Goal: Task Accomplishment & Management: Manage account settings

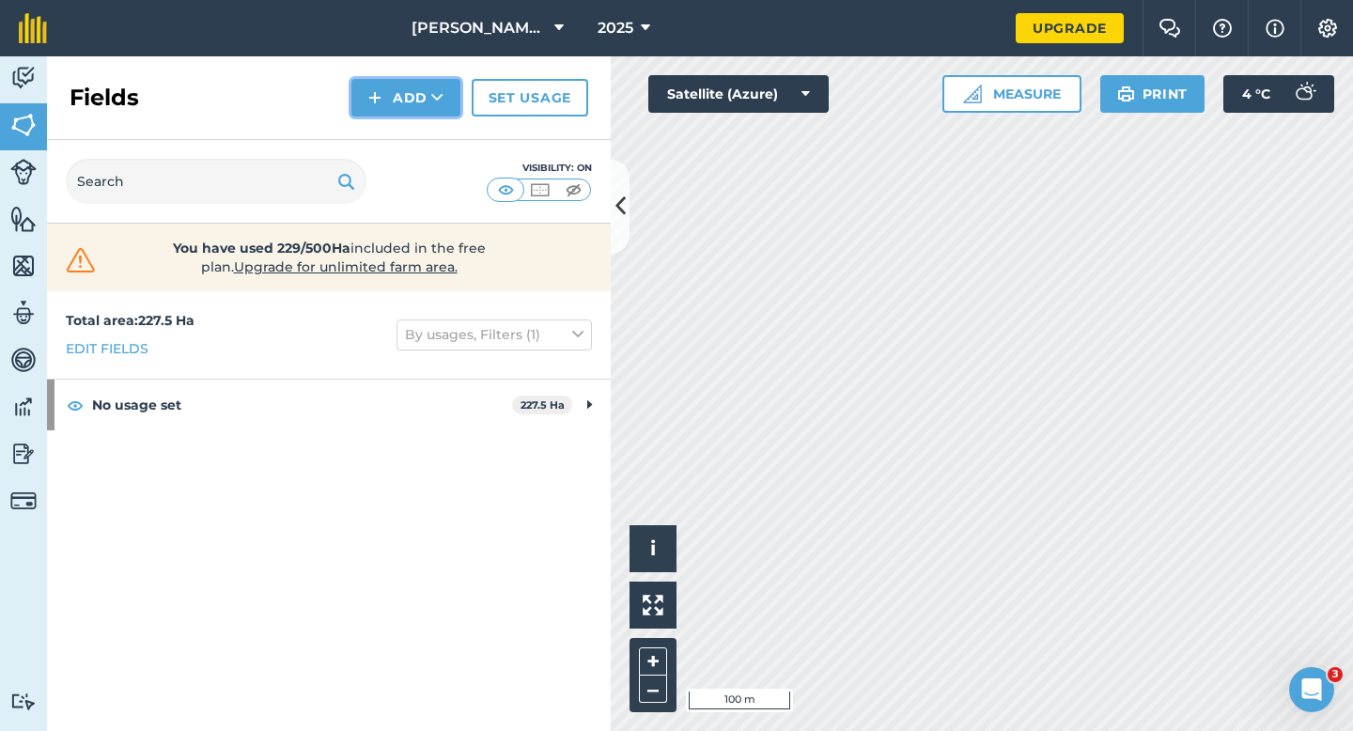
click at [398, 97] on button "Add" at bounding box center [405, 98] width 109 height 38
click at [403, 141] on link "Draw" at bounding box center [405, 139] width 103 height 41
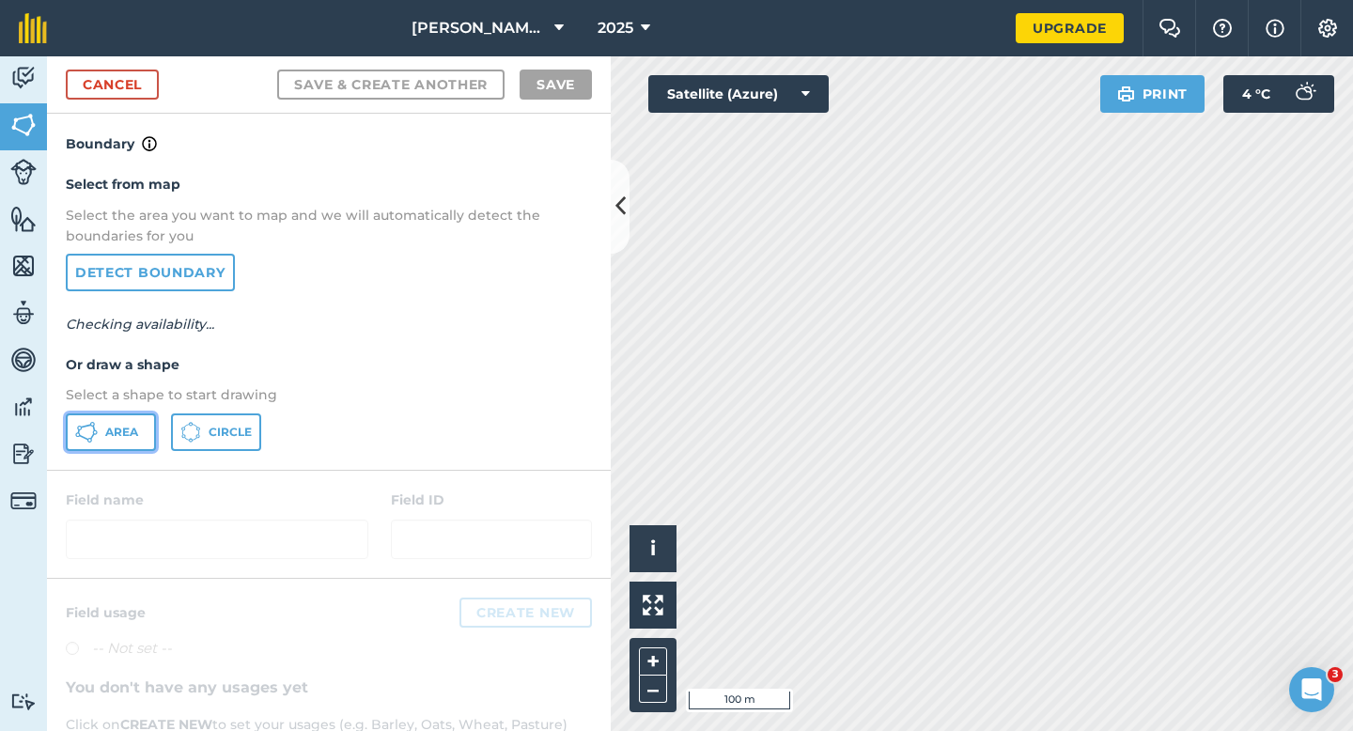
click at [145, 427] on button "Area" at bounding box center [111, 432] width 90 height 38
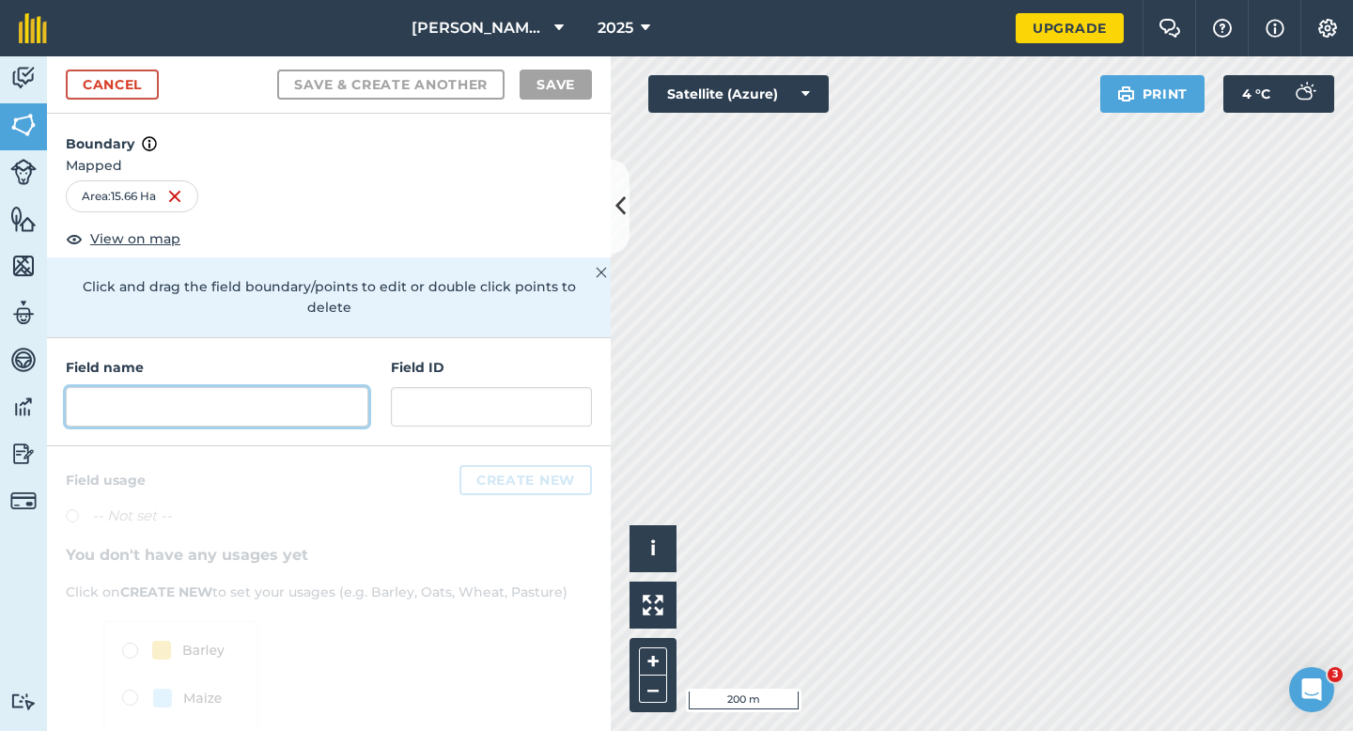
click at [319, 402] on input "text" at bounding box center [217, 406] width 303 height 39
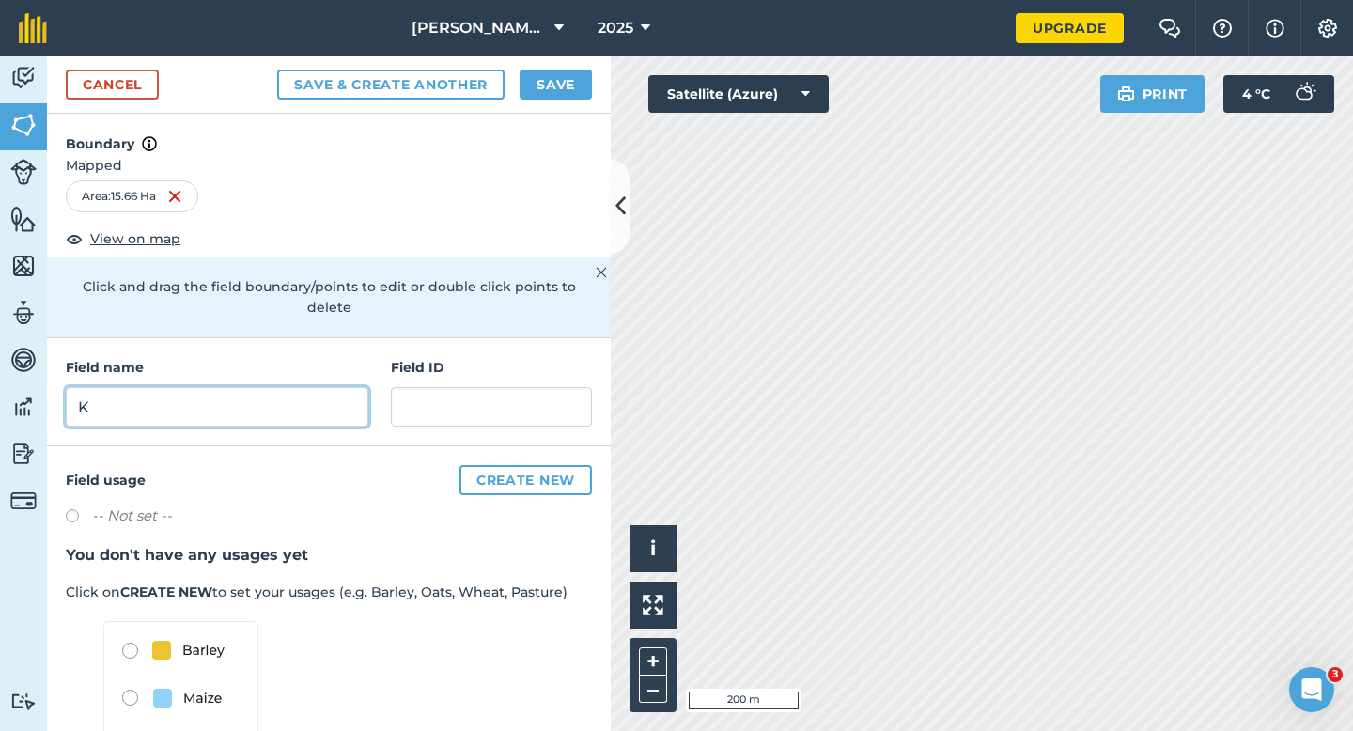
type input "K"
click at [549, 79] on button "Save" at bounding box center [556, 85] width 72 height 30
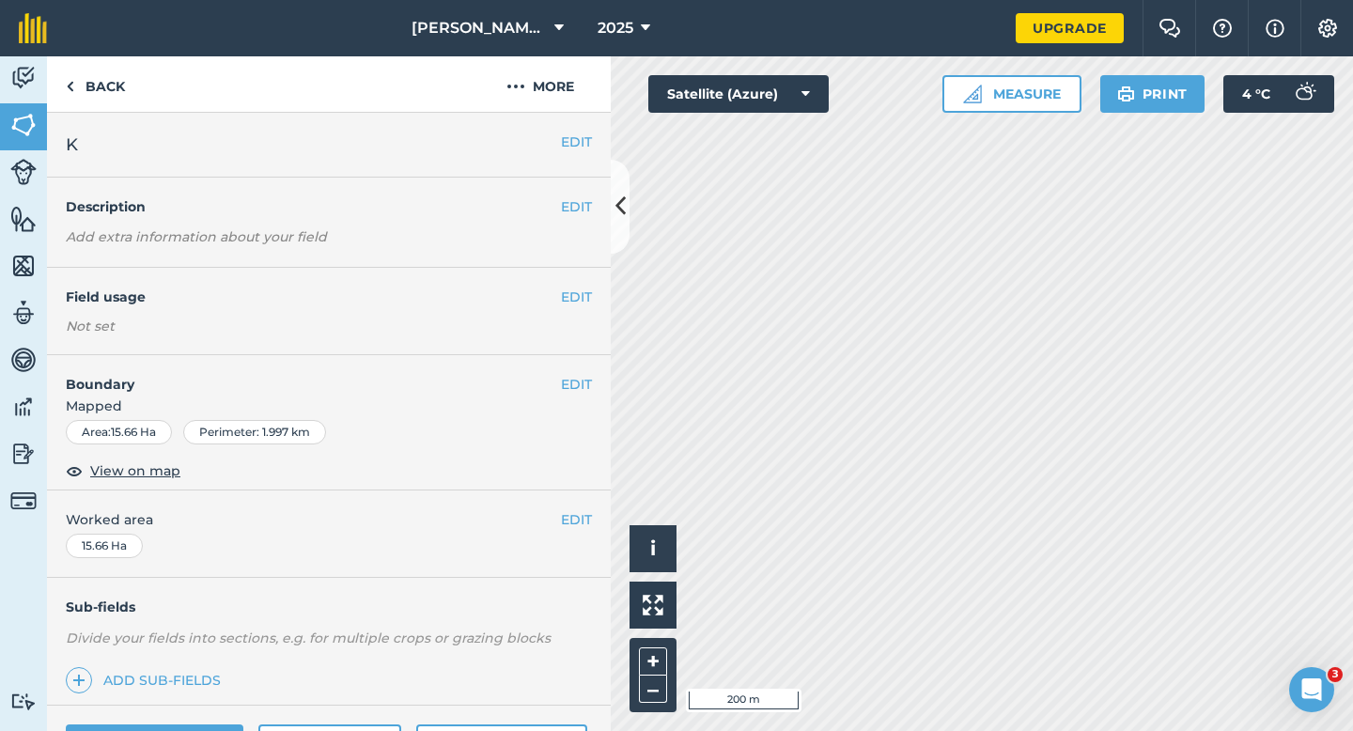
click at [594, 515] on div "EDIT Worked area 15.66 Ha" at bounding box center [329, 534] width 564 height 87
click at [592, 519] on div "EDIT Worked area 15.66 Ha" at bounding box center [329, 534] width 564 height 87
click at [584, 518] on button "EDIT" at bounding box center [576, 519] width 31 height 21
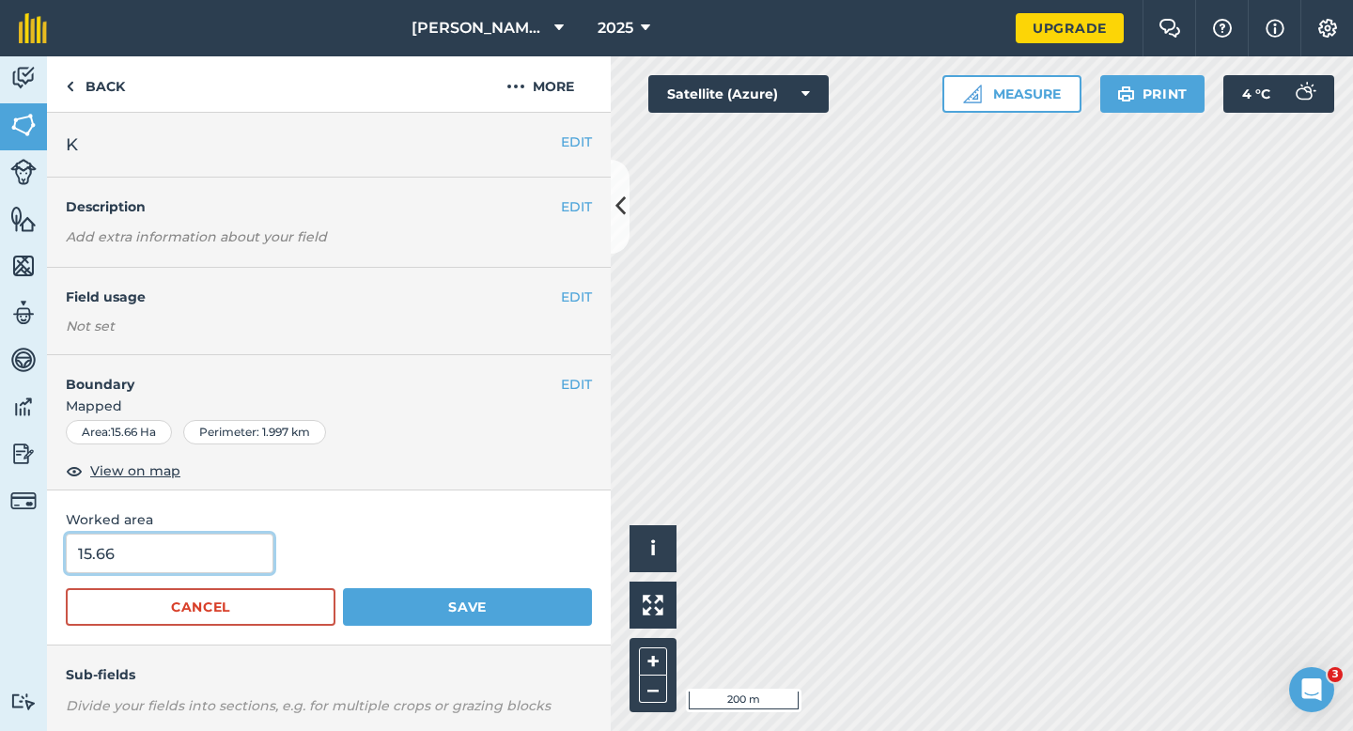
click at [216, 553] on input "15.66" at bounding box center [170, 553] width 208 height 39
type input "15.6"
click at [343, 588] on button "Save" at bounding box center [467, 607] width 249 height 38
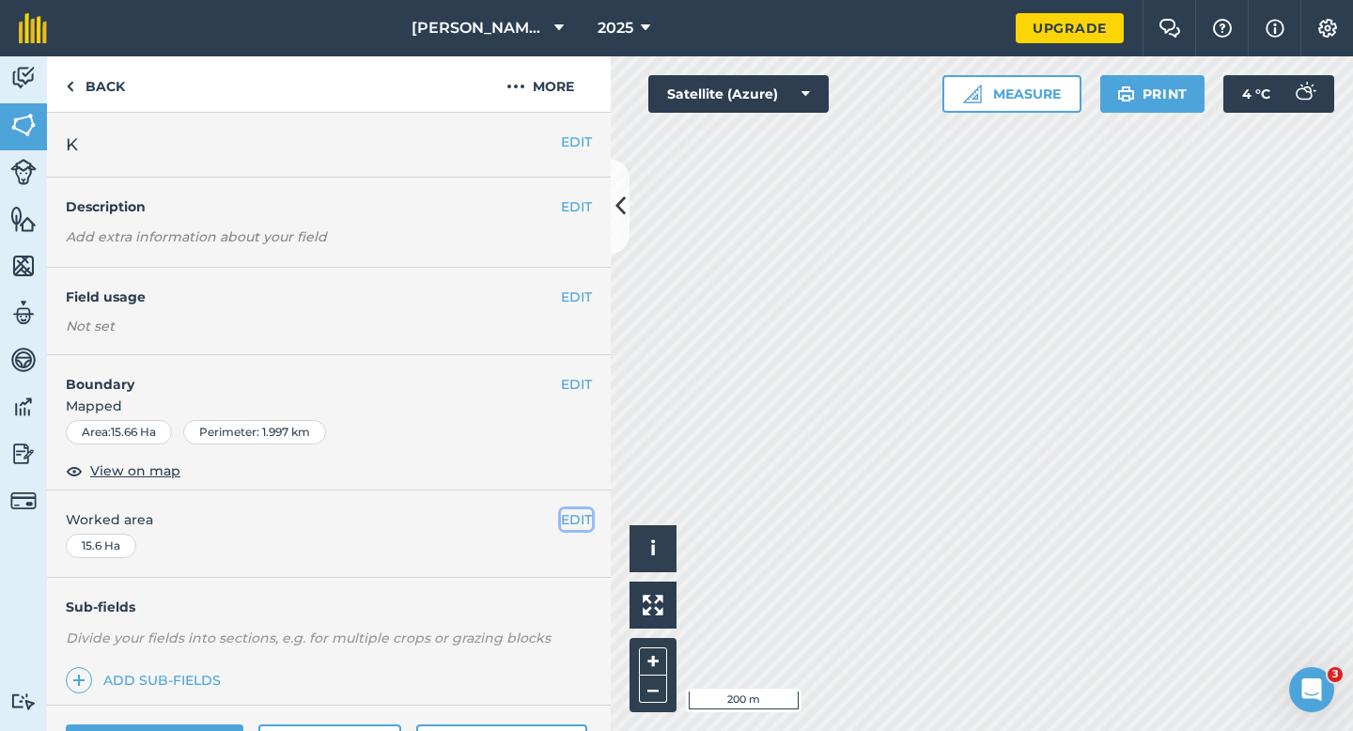
click at [582, 529] on button "EDIT" at bounding box center [576, 519] width 31 height 21
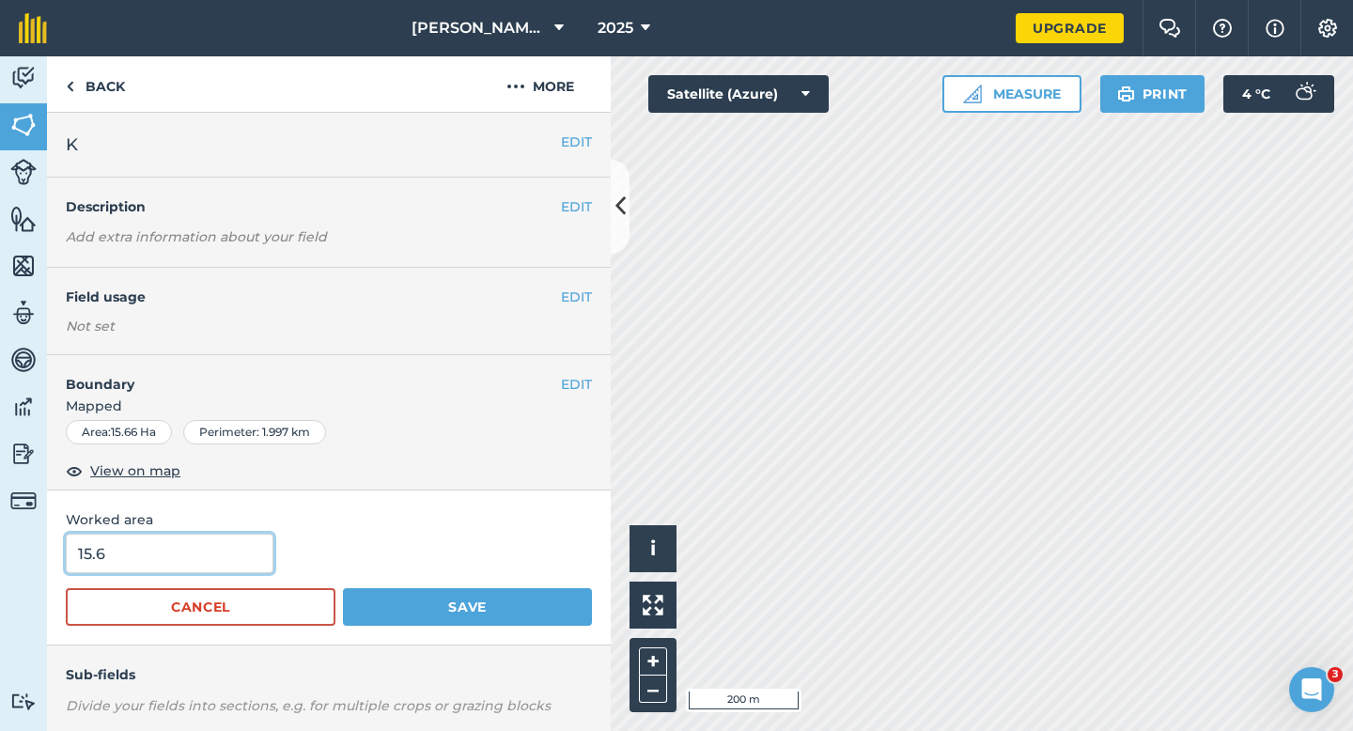
click at [196, 565] on input "15.6" at bounding box center [170, 553] width 208 height 39
type input "15.7"
click at [343, 588] on button "Save" at bounding box center [467, 607] width 249 height 38
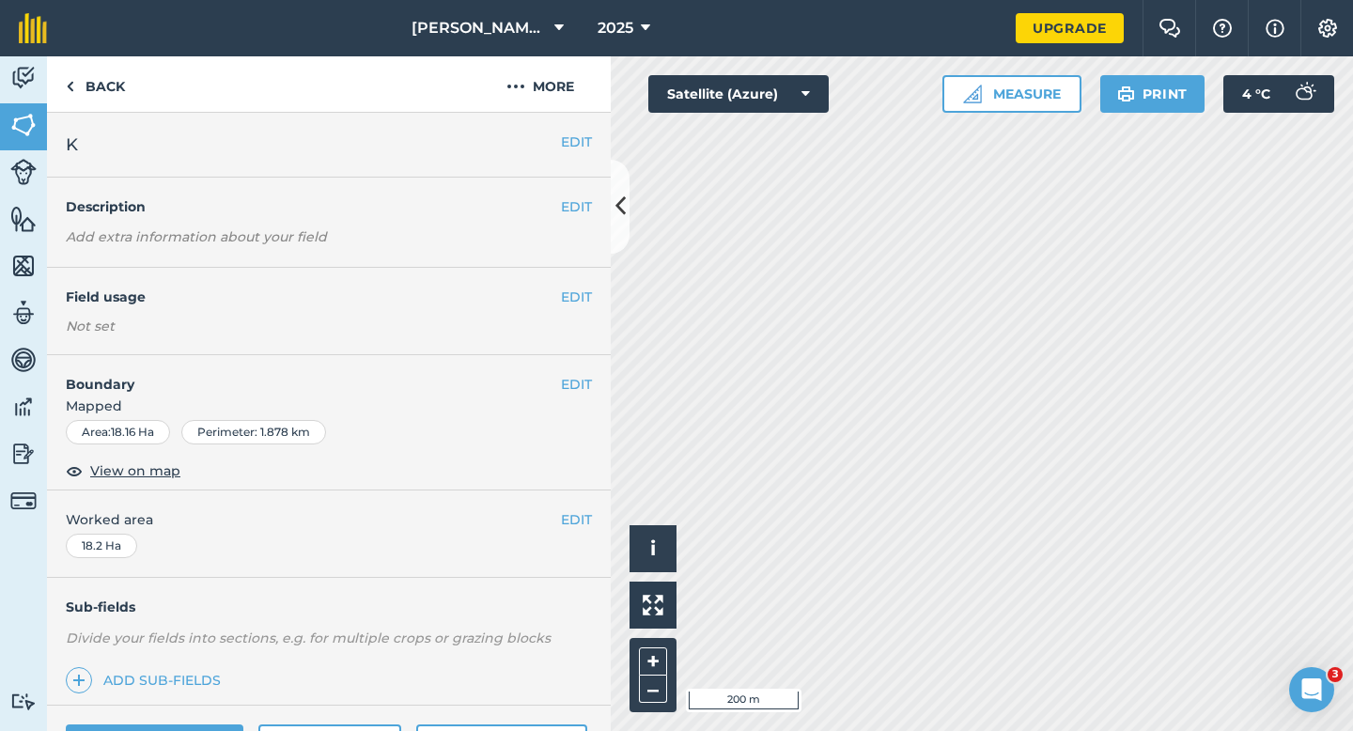
click at [593, 143] on div "EDIT K" at bounding box center [329, 145] width 564 height 65
click at [561, 142] on button "EDIT" at bounding box center [576, 142] width 31 height 21
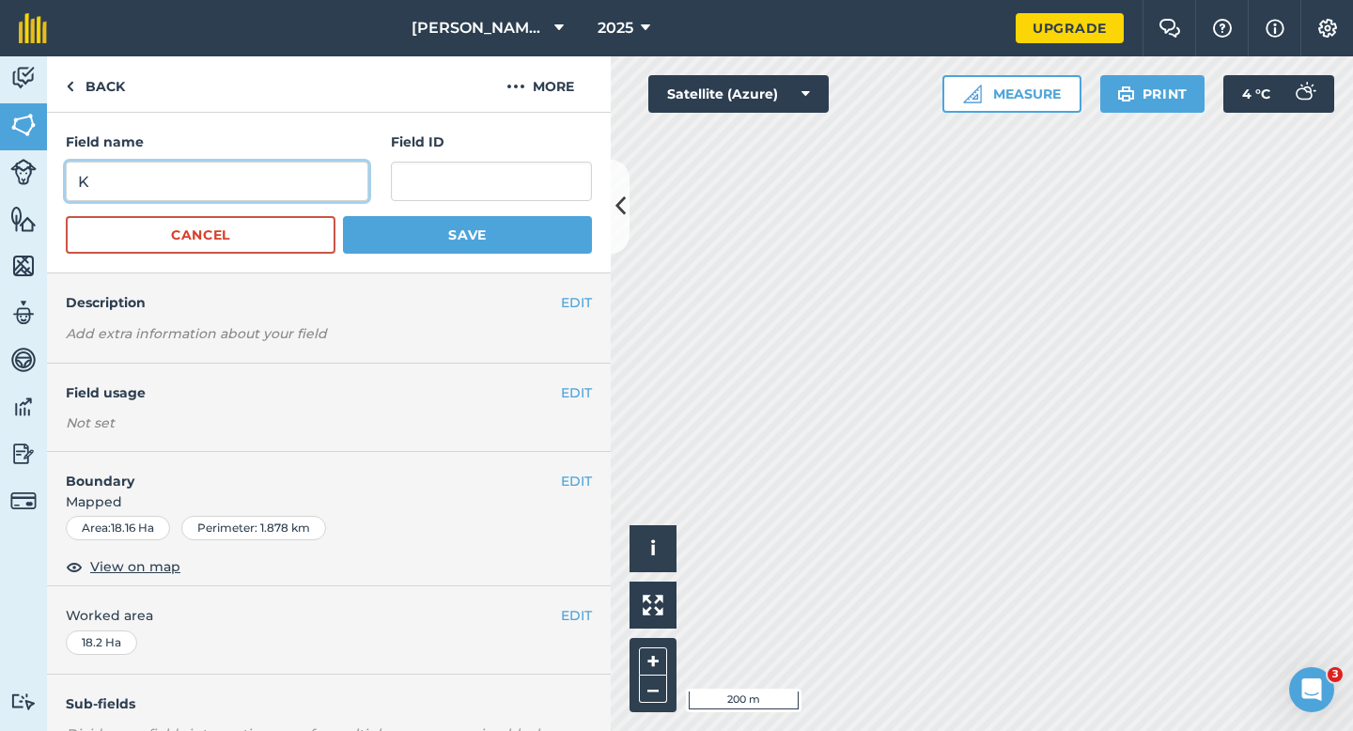
click at [251, 175] on input "K" at bounding box center [217, 181] width 303 height 39
click at [251, 175] on input "L" at bounding box center [217, 181] width 303 height 39
type input "L"
click at [343, 216] on button "Save" at bounding box center [467, 235] width 249 height 38
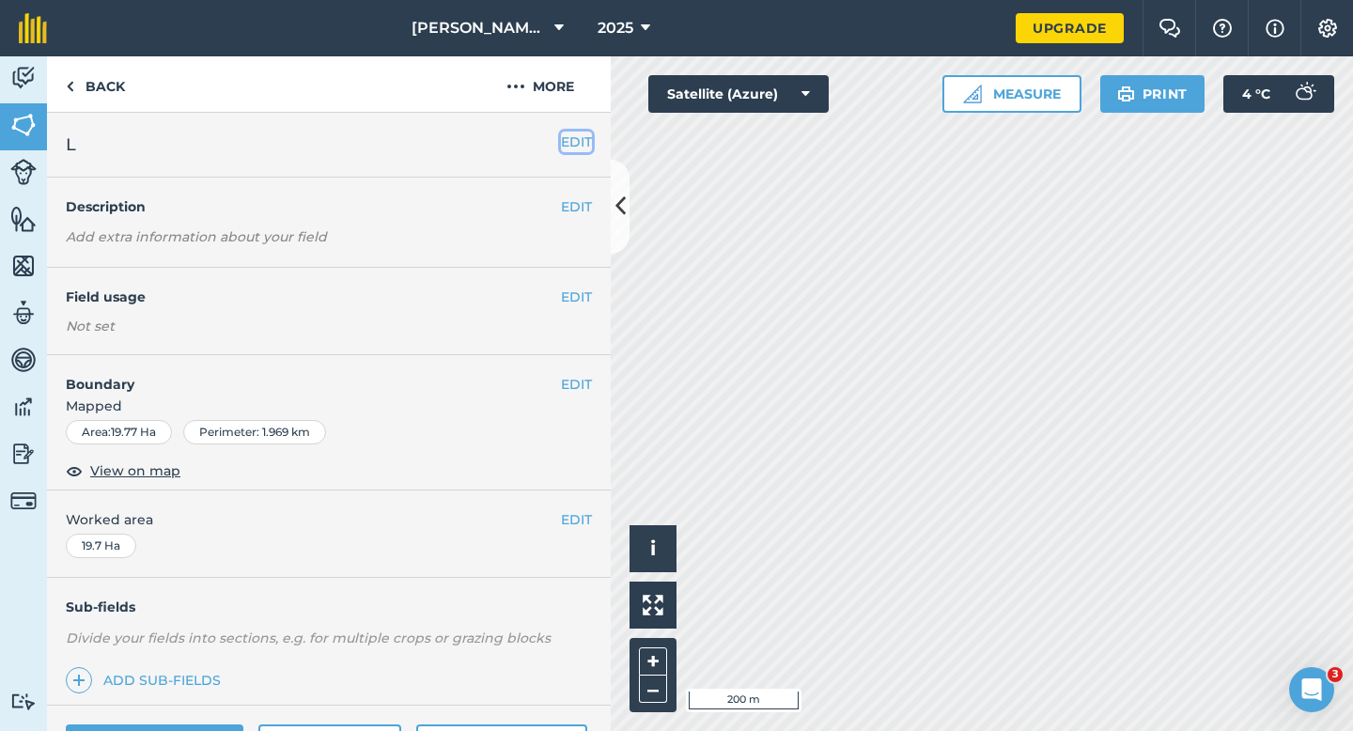
click at [582, 138] on button "EDIT" at bounding box center [576, 142] width 31 height 21
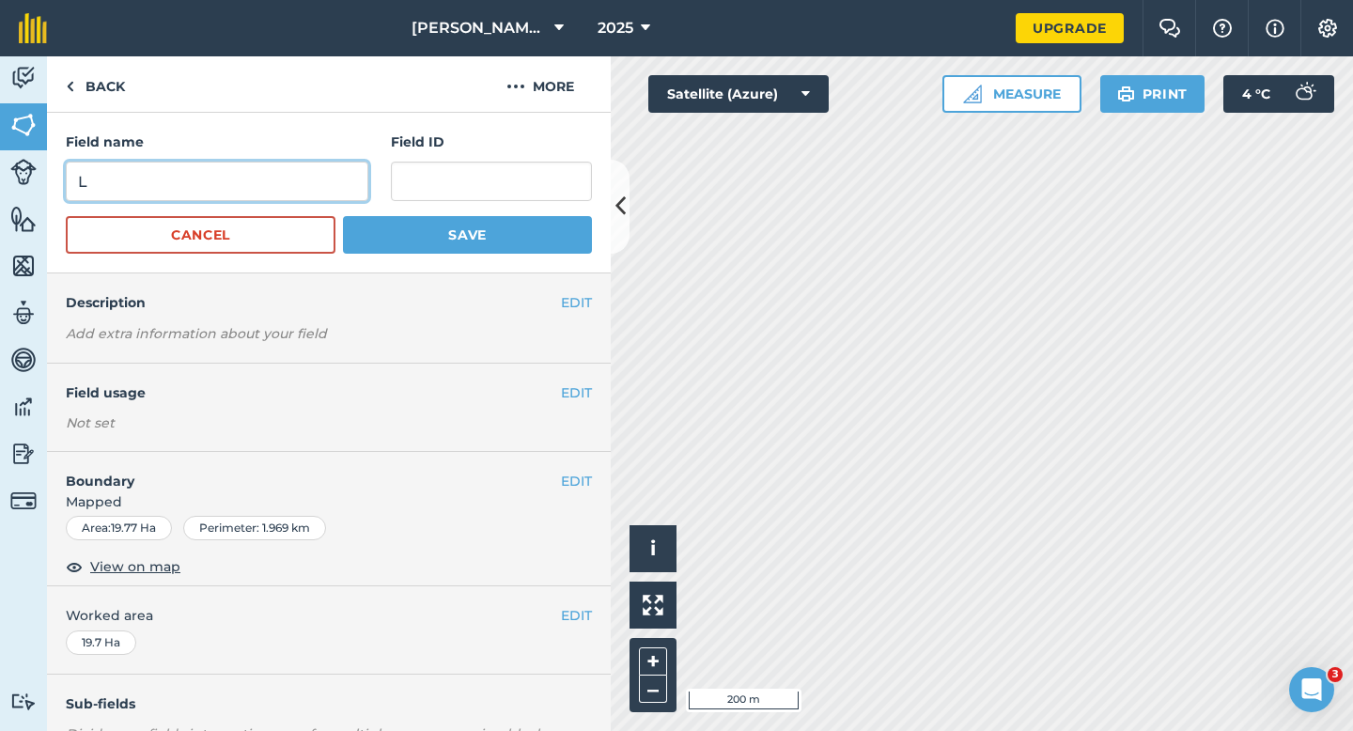
click at [326, 171] on input "L" at bounding box center [217, 181] width 303 height 39
type input "M"
click at [343, 216] on button "Save" at bounding box center [467, 235] width 249 height 38
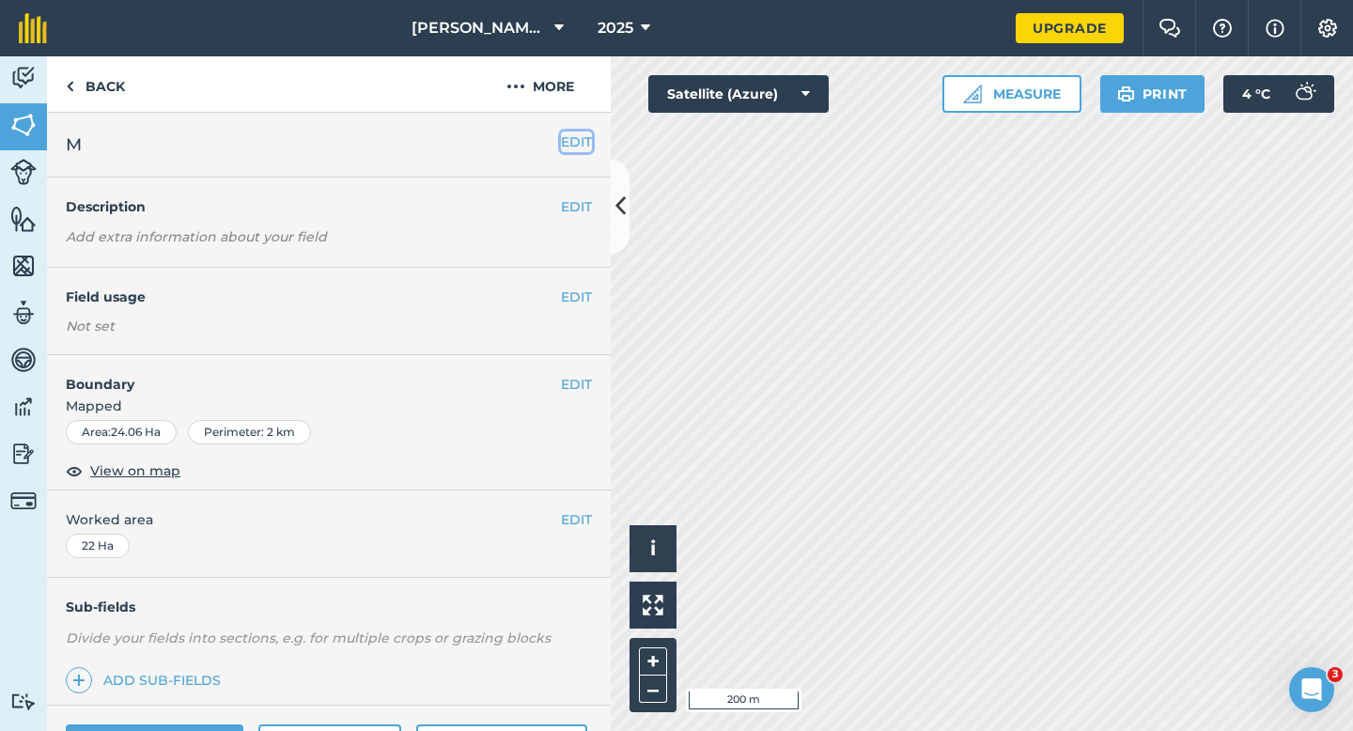
click at [577, 141] on button "EDIT" at bounding box center [576, 142] width 31 height 21
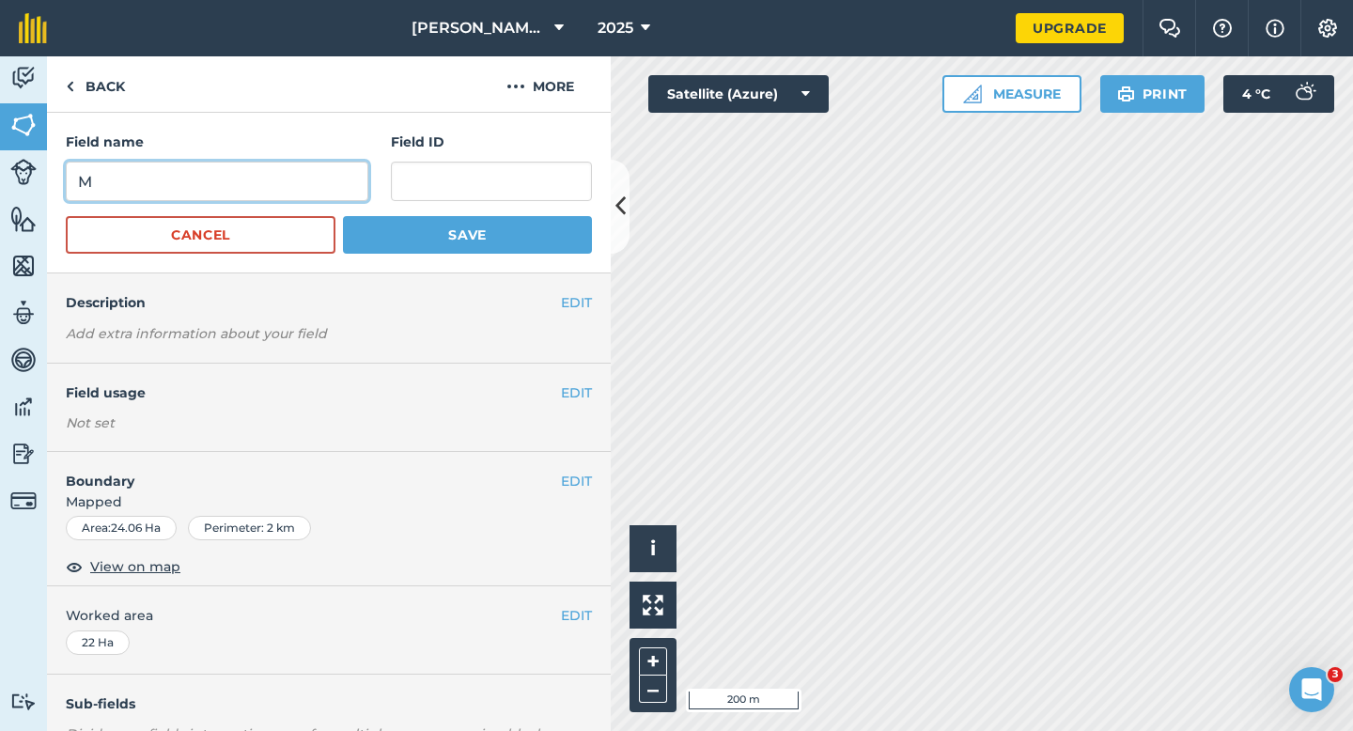
click at [300, 188] on input "M" at bounding box center [217, 181] width 303 height 39
type input "N"
click at [343, 216] on button "Save" at bounding box center [467, 235] width 249 height 38
